Goal: Information Seeking & Learning: Learn about a topic

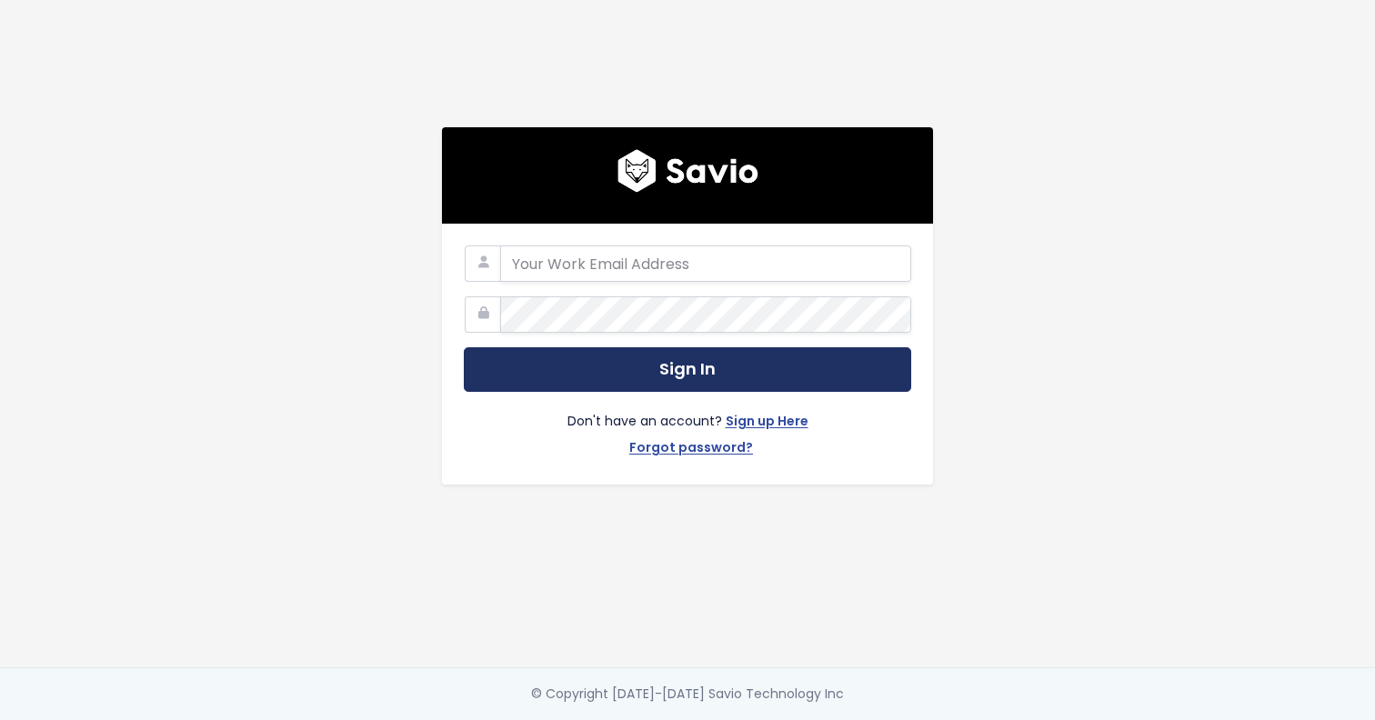
type input "[EMAIL_ADDRESS][DOMAIN_NAME]"
click at [616, 370] on button "Sign In" at bounding box center [688, 369] width 448 height 45
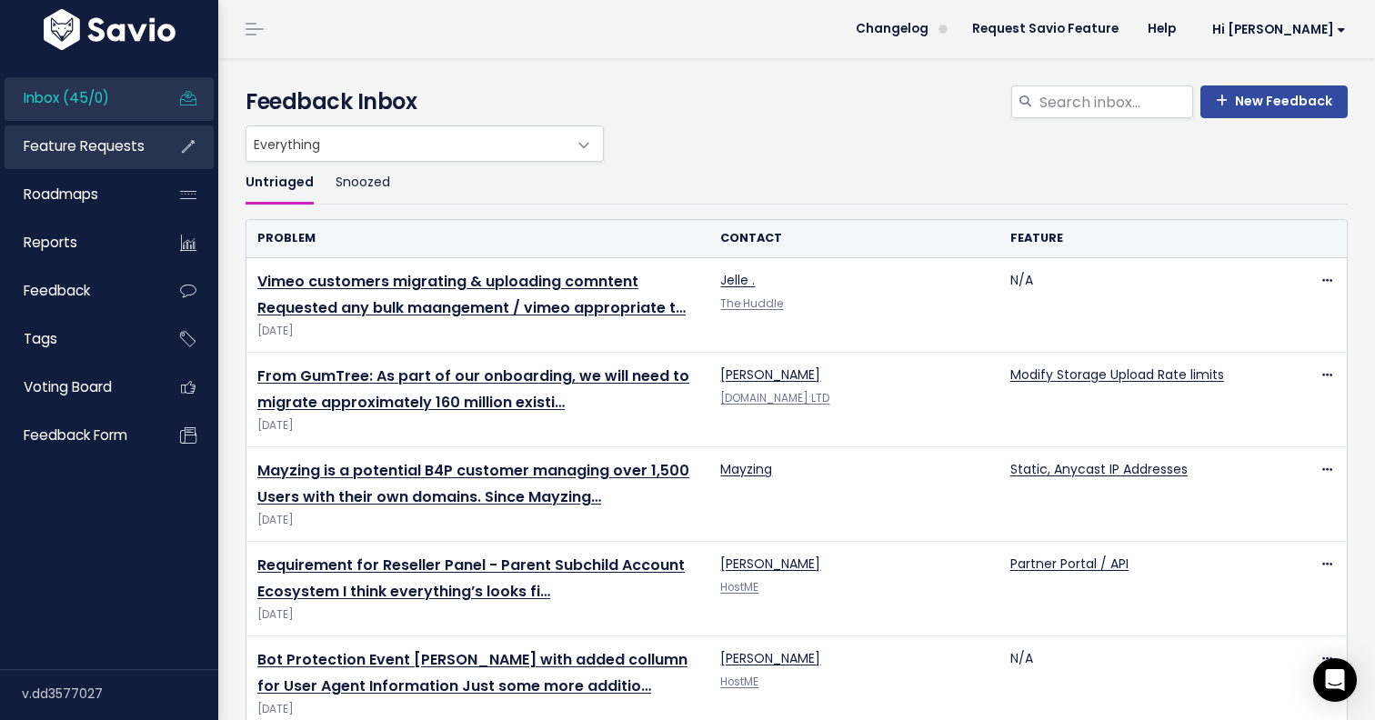
click at [78, 151] on span "Feature Requests" at bounding box center [84, 145] width 121 height 19
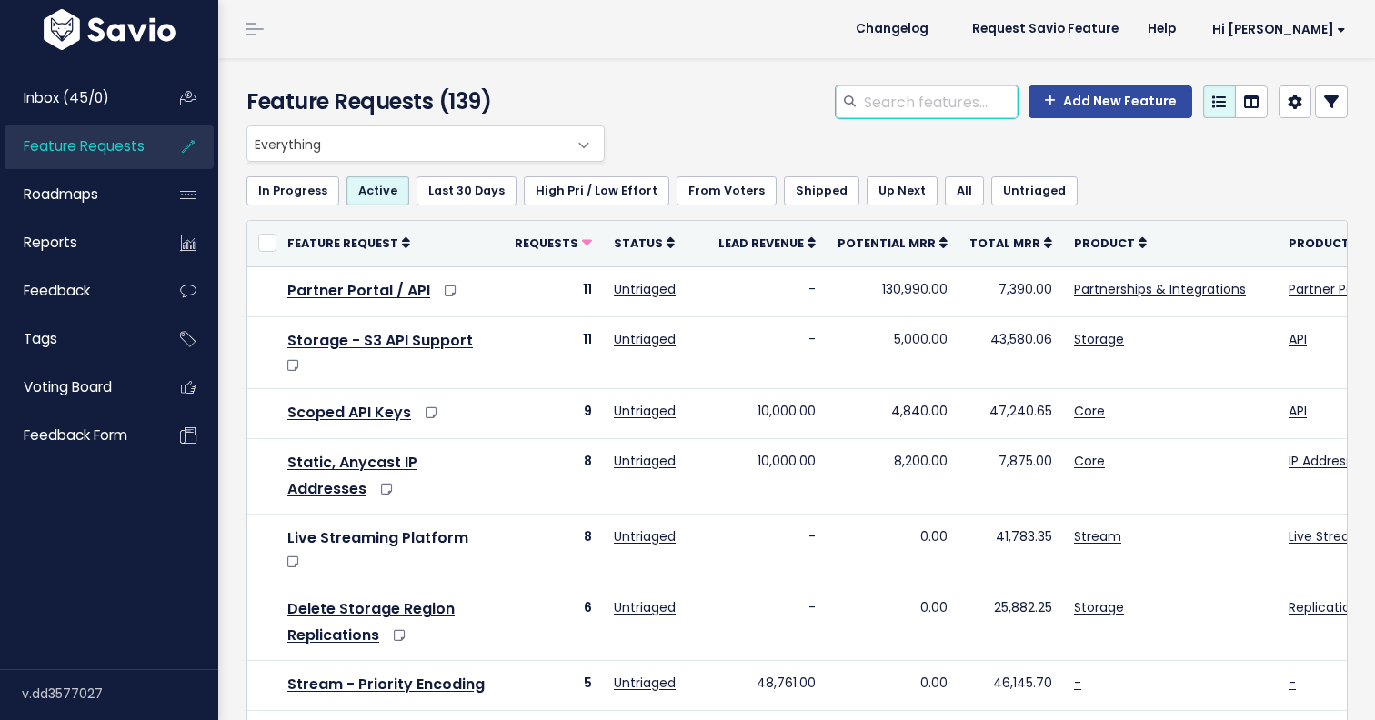
click at [958, 107] on input "search" at bounding box center [940, 102] width 156 height 33
type input "S3"
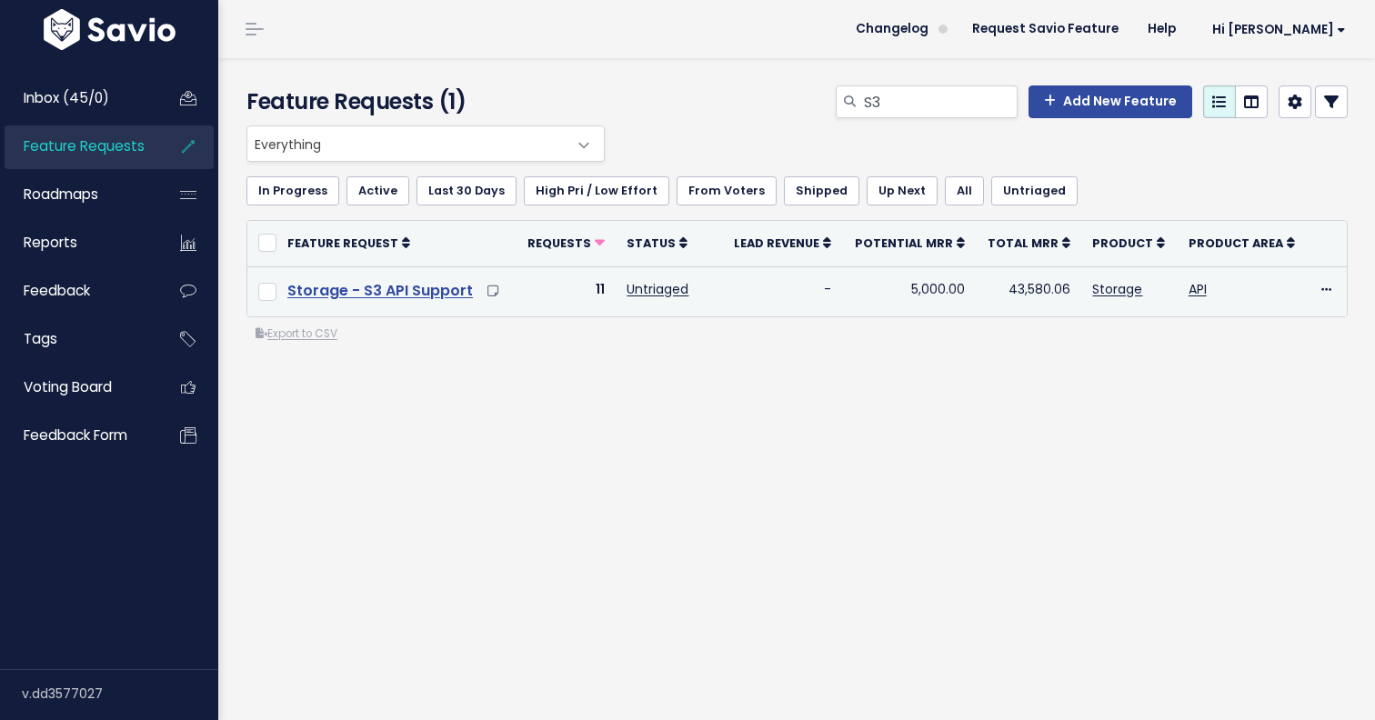
click at [433, 286] on link "Storage - S3 API Support" at bounding box center [380, 290] width 186 height 21
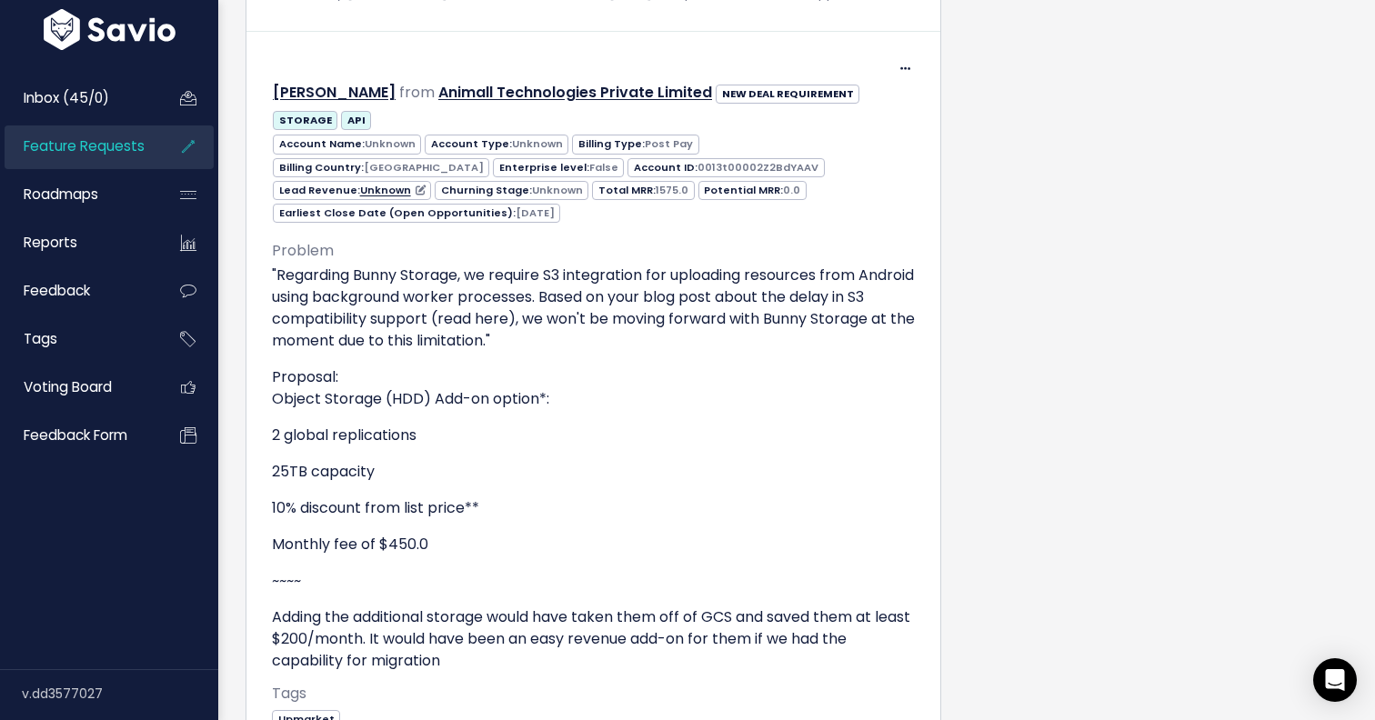
scroll to position [4528, 0]
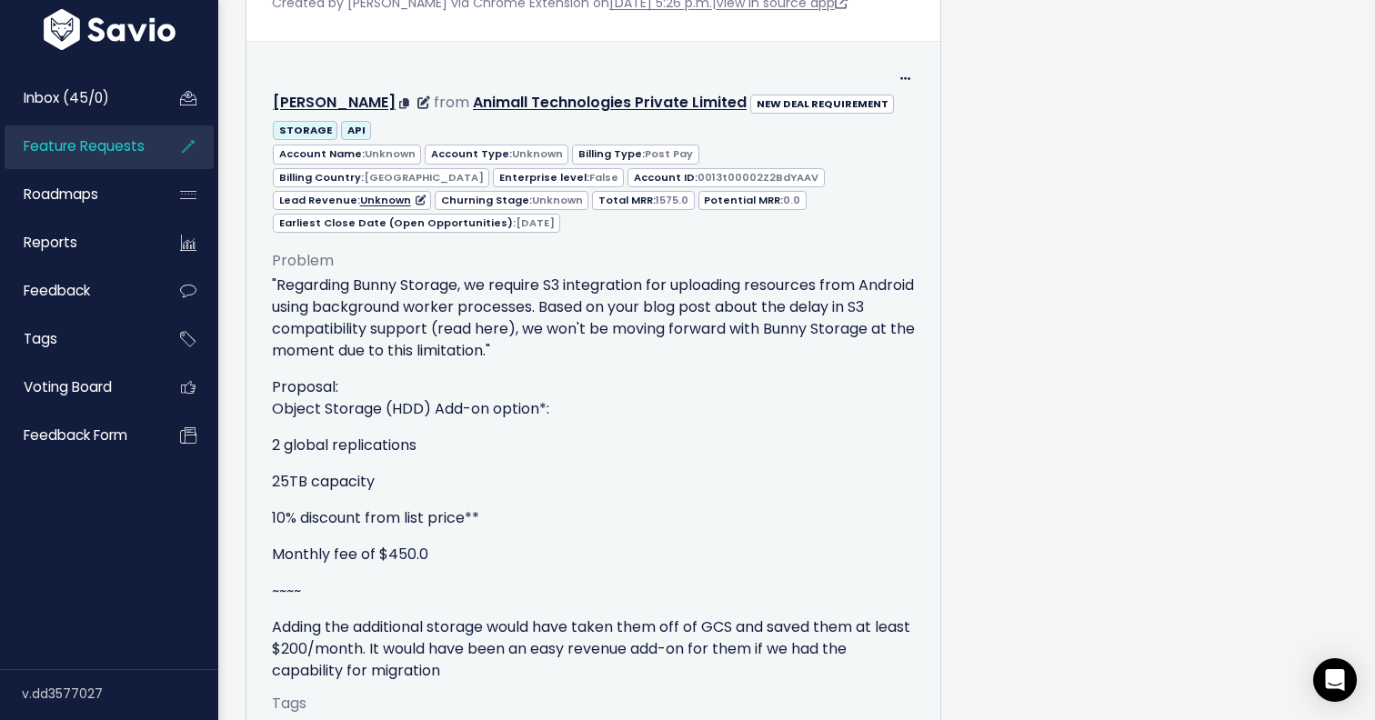
click at [296, 275] on p ""Regarding Bunny Storage, we require S3 integration for uploading resources fro…" at bounding box center [593, 318] width 643 height 87
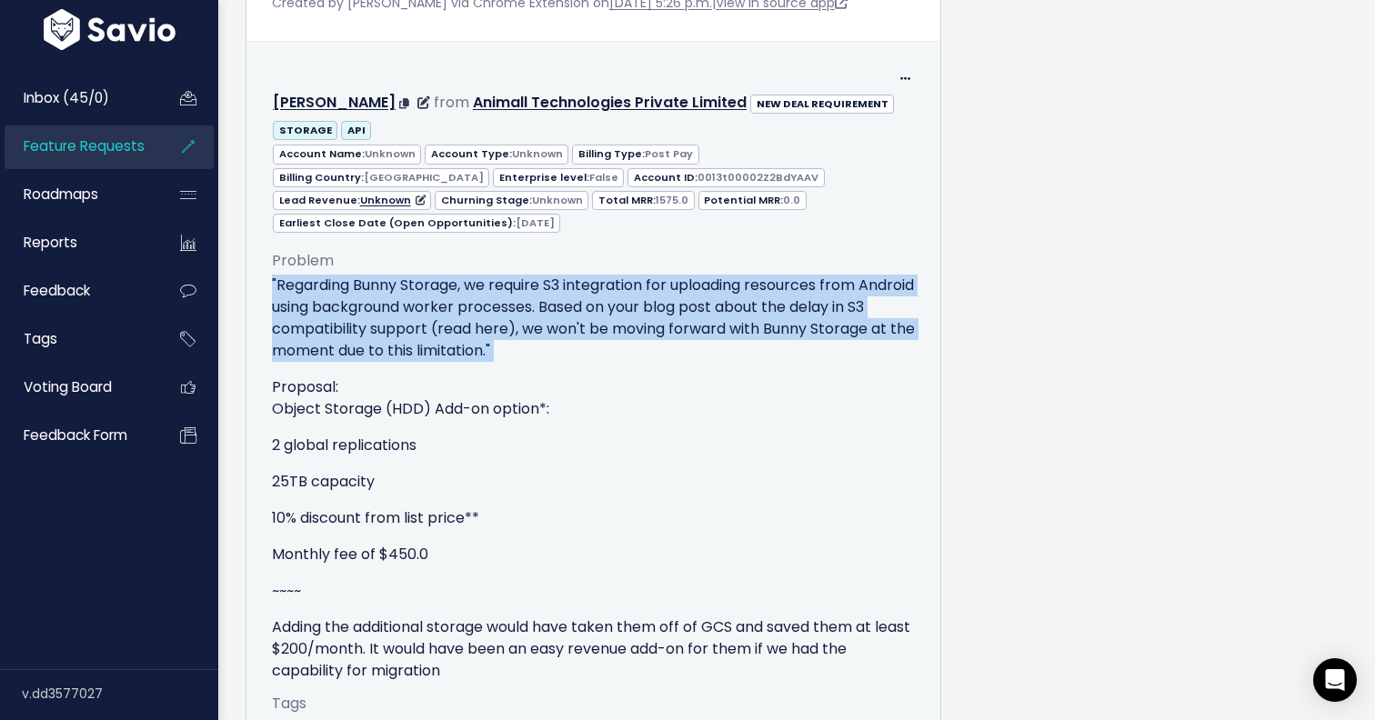
click at [296, 275] on p ""Regarding Bunny Storage, we require S3 integration for uploading resources fro…" at bounding box center [593, 318] width 643 height 87
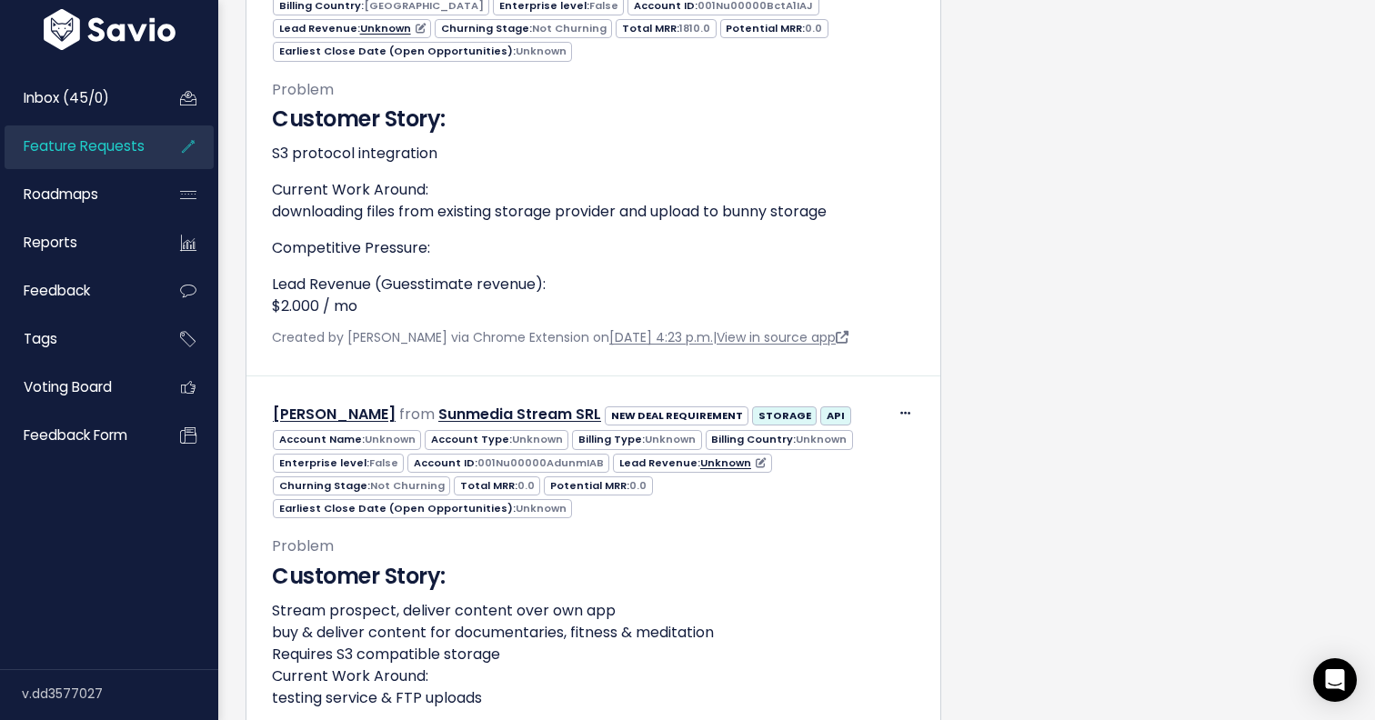
scroll to position [2744, 0]
